Goal: Task Accomplishment & Management: Manage account settings

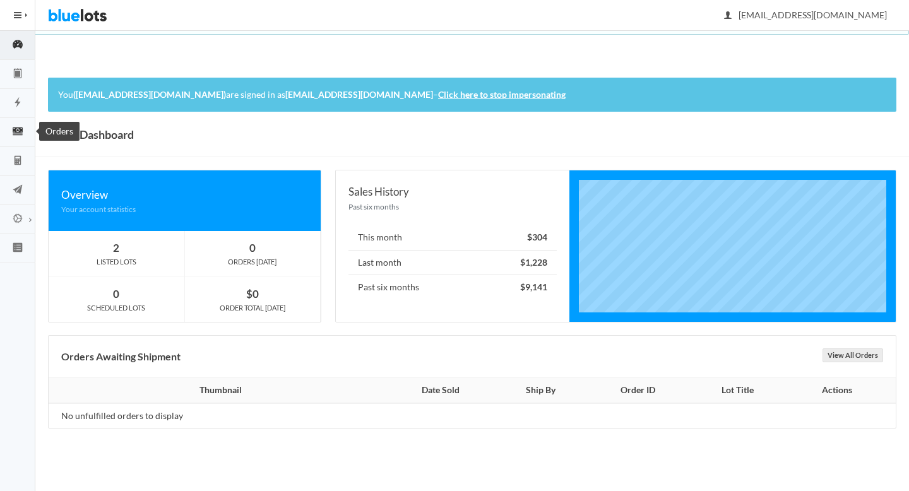
click at [16, 130] on circle "cash" at bounding box center [17, 130] width 3 height 3
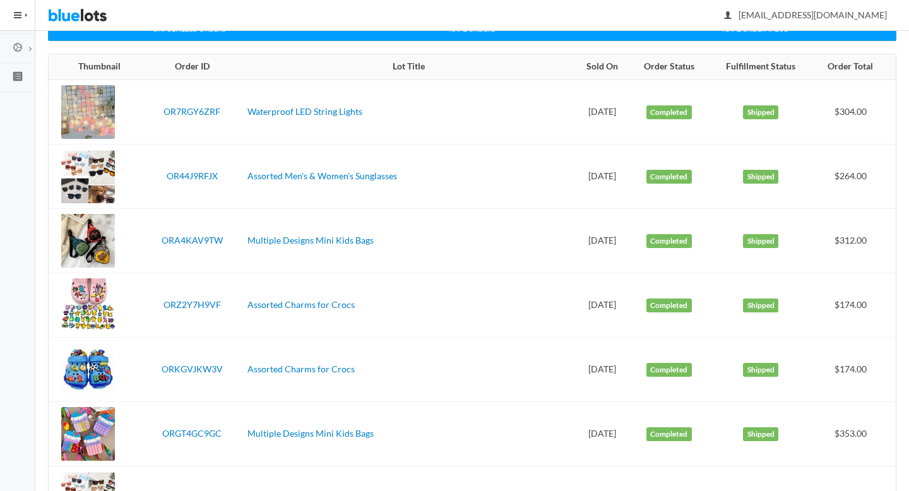
scroll to position [170, 0]
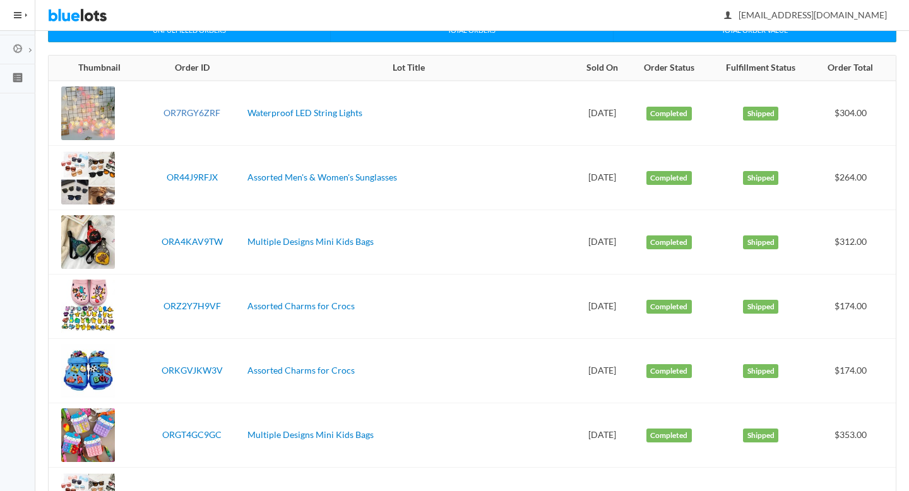
click at [193, 109] on link "OR7RGY6ZRF" at bounding box center [191, 112] width 57 height 11
click at [192, 174] on link "OR44J9RFJX" at bounding box center [192, 177] width 51 height 11
click at [201, 240] on link "ORA4KAV9TW" at bounding box center [192, 241] width 61 height 11
click at [204, 304] on link "ORZ2Y7H9VF" at bounding box center [191, 305] width 57 height 11
click at [192, 370] on link "ORKGVJKW3V" at bounding box center [192, 370] width 61 height 11
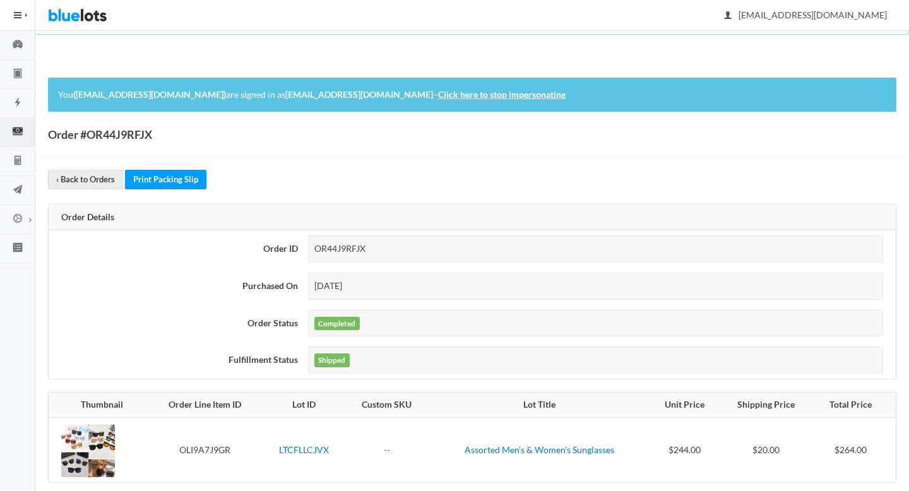
scroll to position [112, 0]
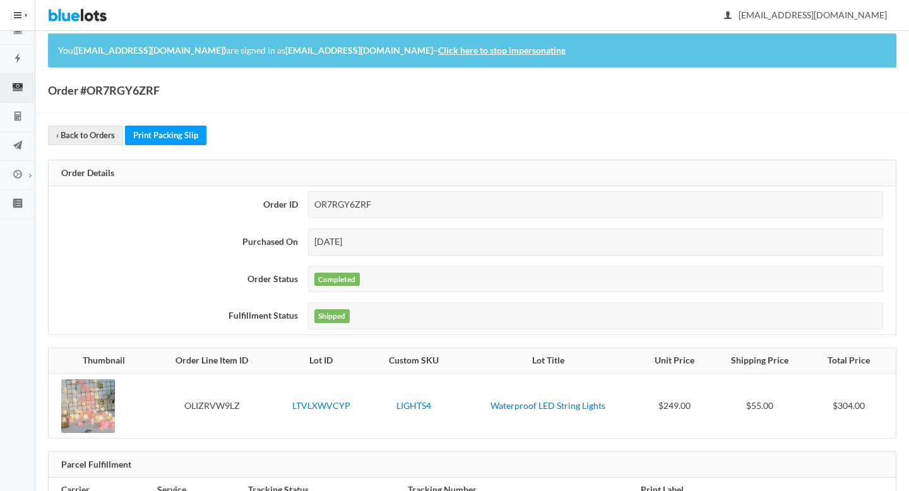
scroll to position [112, 0]
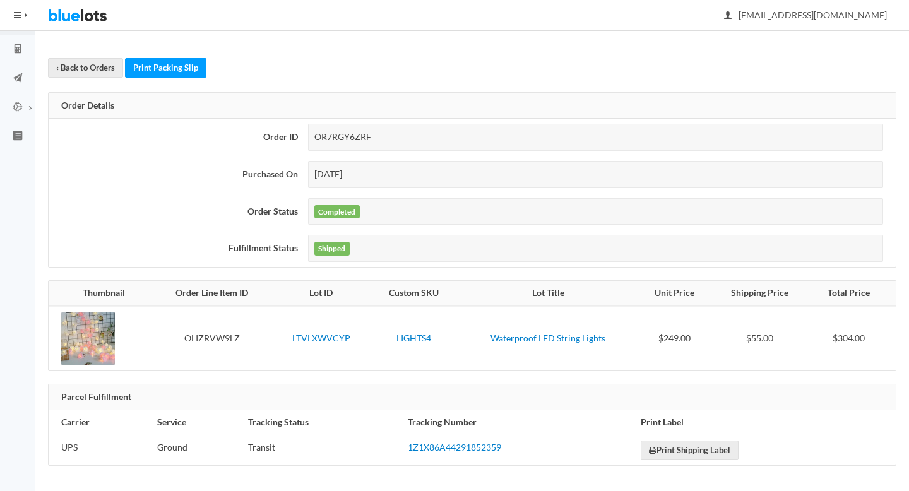
click at [355, 134] on div "OR7RGY6ZRF" at bounding box center [595, 137] width 575 height 27
copy div "OR7RGY6ZRF"
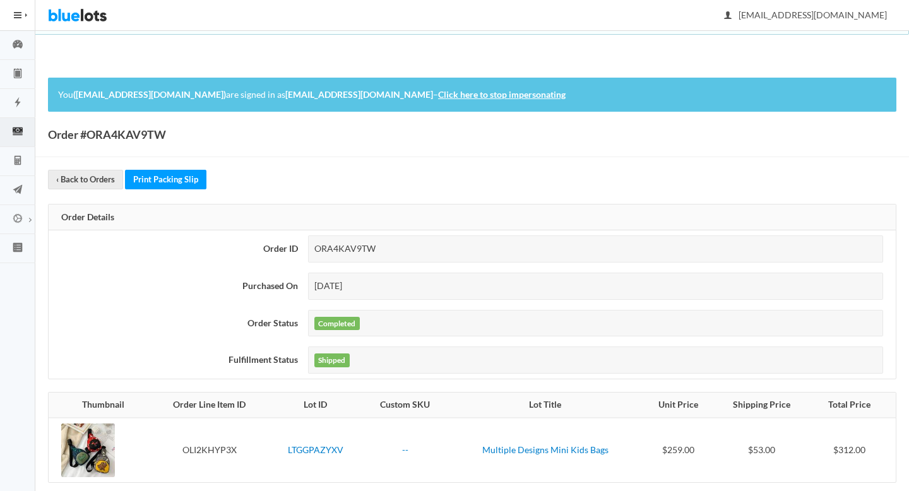
scroll to position [112, 0]
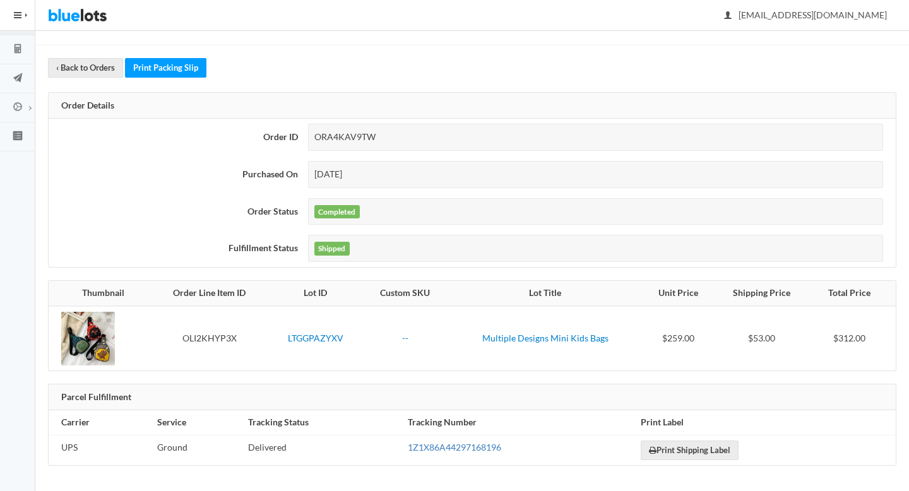
click at [448, 446] on link "1Z1X86A44297168196" at bounding box center [454, 447] width 93 height 11
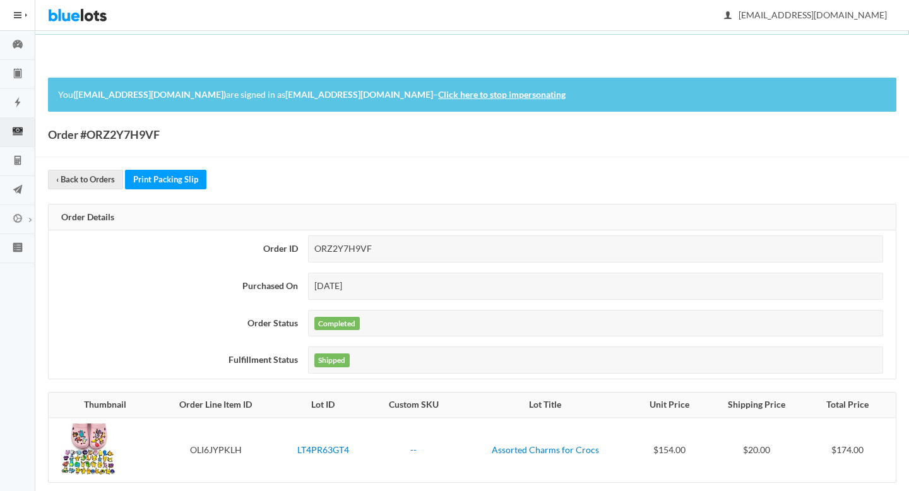
scroll to position [112, 0]
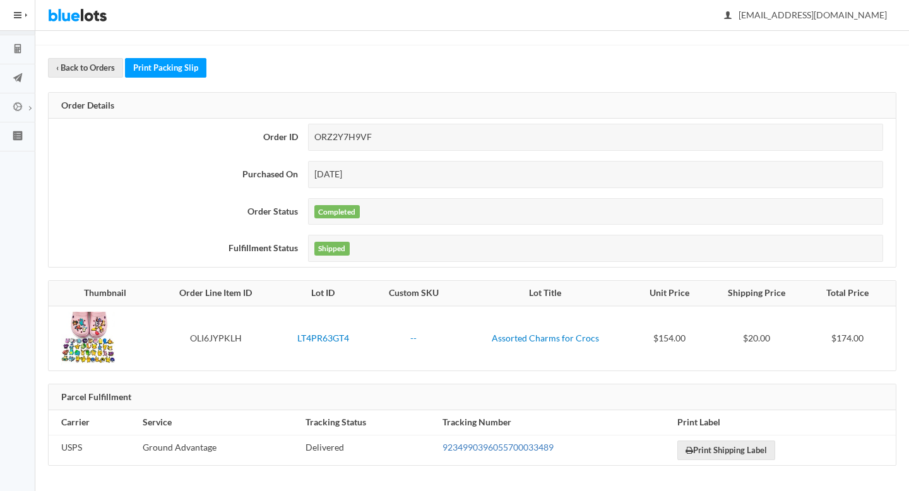
click at [463, 447] on link "9234990396055700033489" at bounding box center [497, 447] width 111 height 11
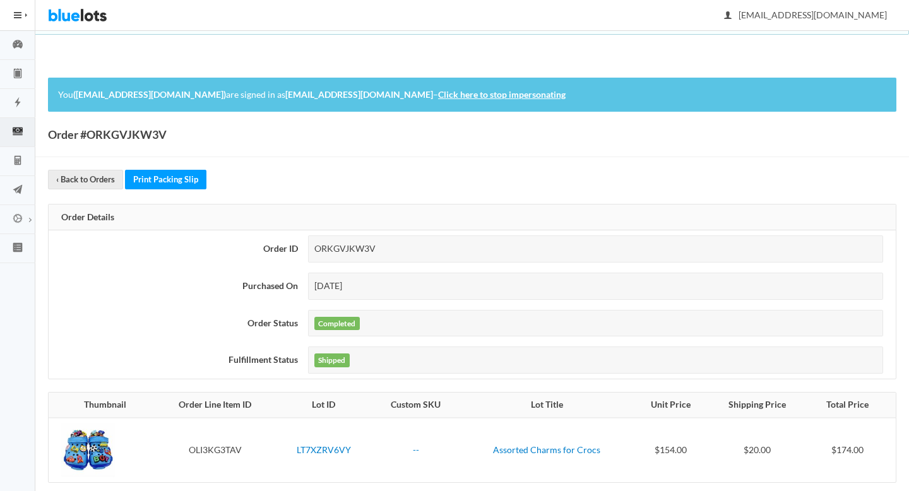
scroll to position [112, 0]
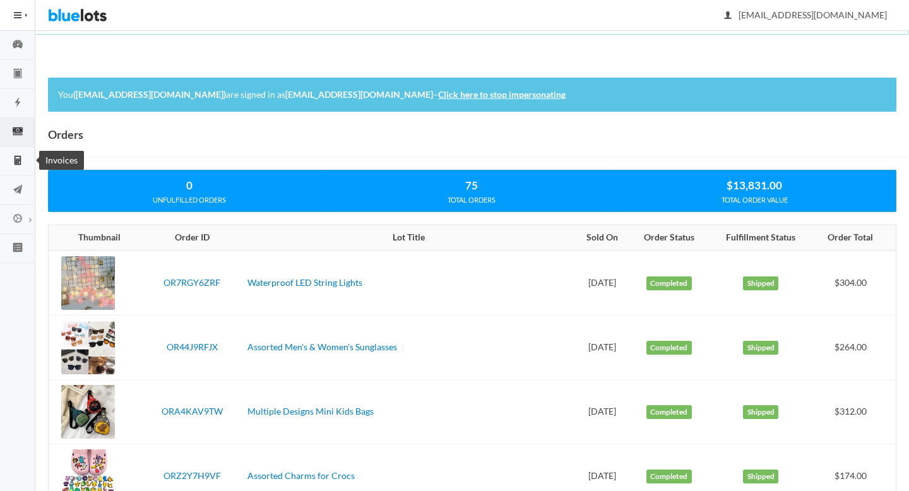
click at [27, 156] on icon "calculator" at bounding box center [17, 160] width 35 height 11
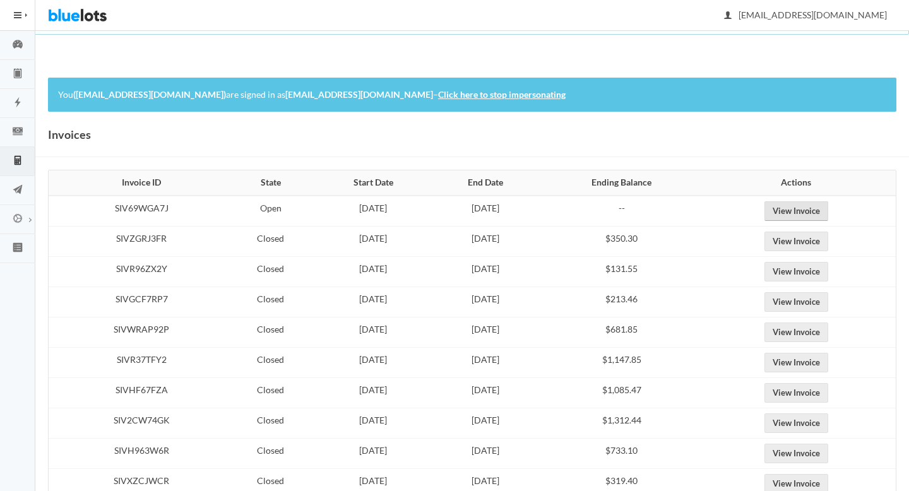
click at [810, 212] on link "View Invoice" at bounding box center [796, 211] width 64 height 20
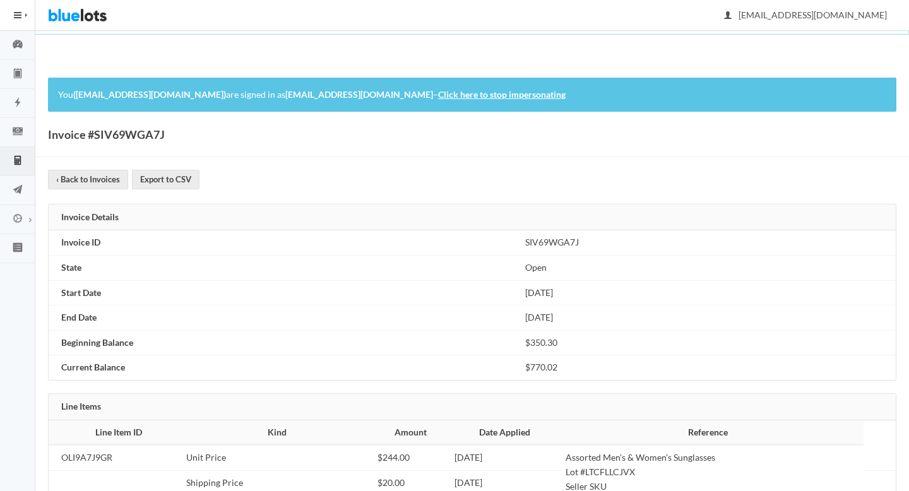
scroll to position [230, 0]
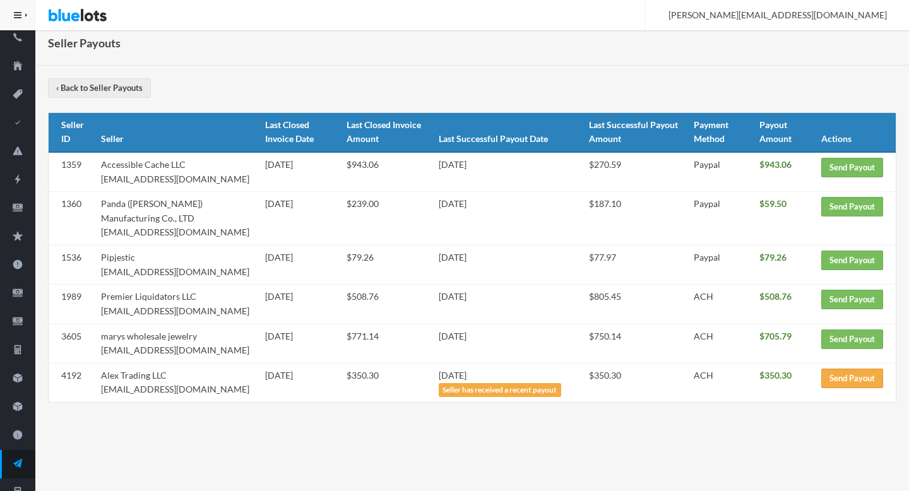
scroll to position [119, 0]
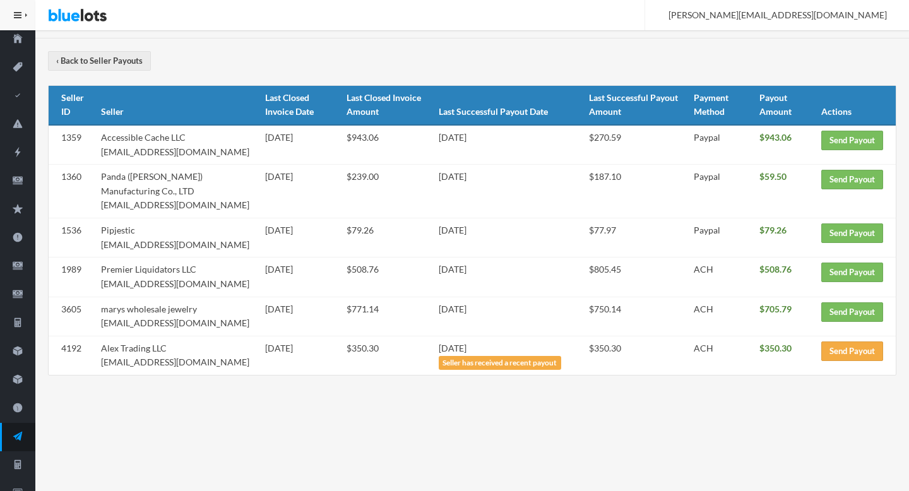
click at [214, 322] on td "marys wholesale jewelry marygemsjewelry@yahoo.com" at bounding box center [178, 316] width 164 height 39
drag, startPoint x: 214, startPoint y: 322, endPoint x: 131, endPoint y: 319, distance: 82.8
click at [131, 319] on td "marys wholesale jewelry marygemsjewelry@yahoo.com" at bounding box center [178, 316] width 164 height 39
copy td "[EMAIL_ADDRESS][DOMAIN_NAME]"
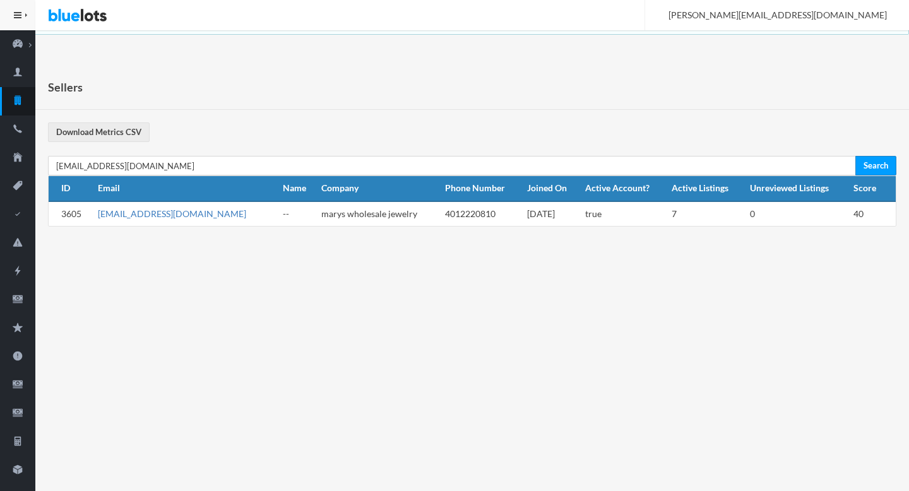
click at [196, 211] on link "[EMAIL_ADDRESS][DOMAIN_NAME]" at bounding box center [172, 213] width 148 height 11
click at [16, 304] on icon "cash" at bounding box center [17, 298] width 35 height 11
click at [278, 176] on th "Name" at bounding box center [297, 188] width 39 height 25
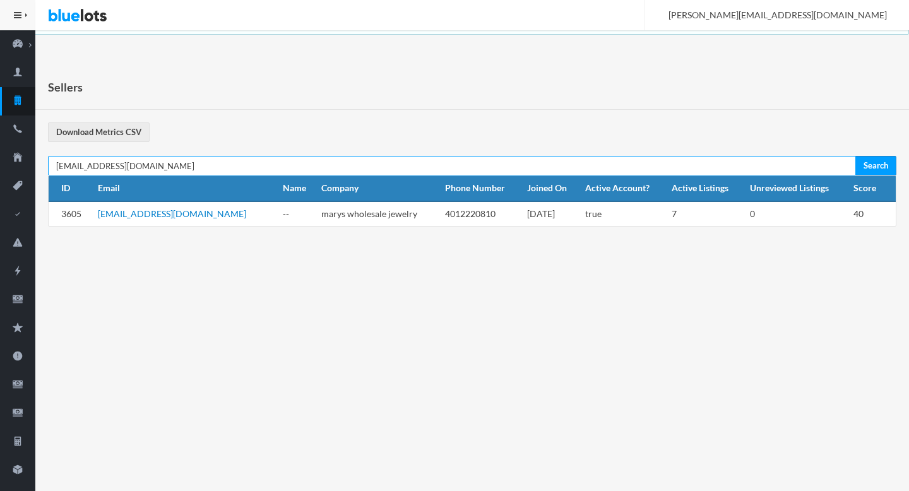
click at [228, 172] on input "[EMAIL_ADDRESS][DOMAIN_NAME]" at bounding box center [452, 166] width 808 height 20
paste input "premier.liquidators"
type input "premier.liquidators@yahoo.com"
click at [855, 156] on input "Search" at bounding box center [875, 166] width 41 height 20
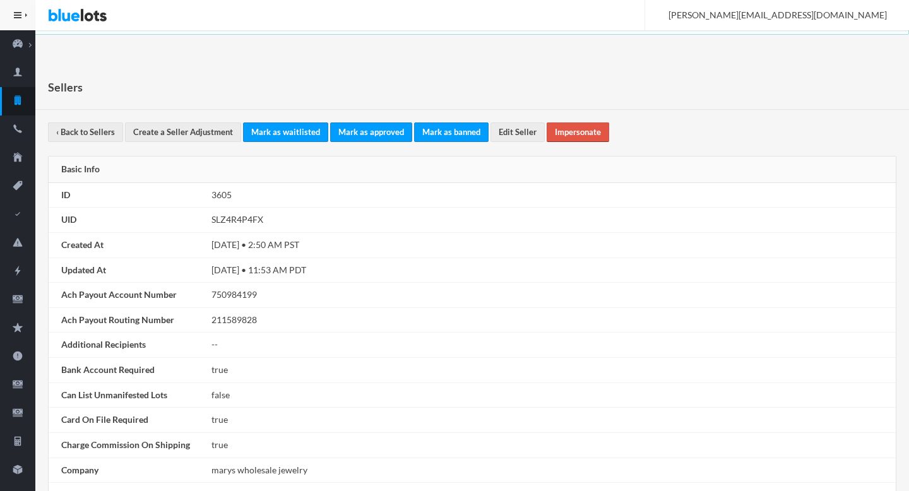
click at [565, 138] on link "Impersonate" at bounding box center [577, 132] width 62 height 20
